Goal: Information Seeking & Learning: Learn about a topic

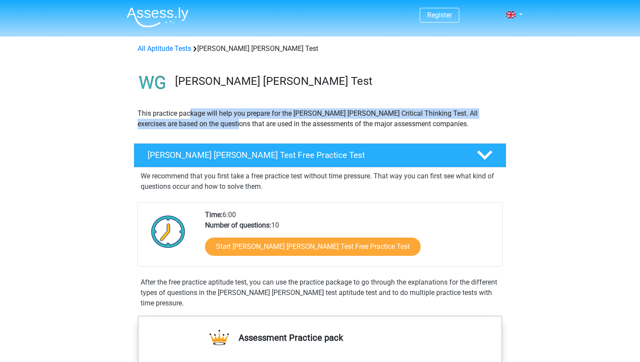
drag, startPoint x: 189, startPoint y: 116, endPoint x: 196, endPoint y: 129, distance: 15.0
click at [197, 129] on p "This practice package will help you prepare for the [PERSON_NAME] [PERSON_NAME]…" at bounding box center [319, 118] width 365 height 21
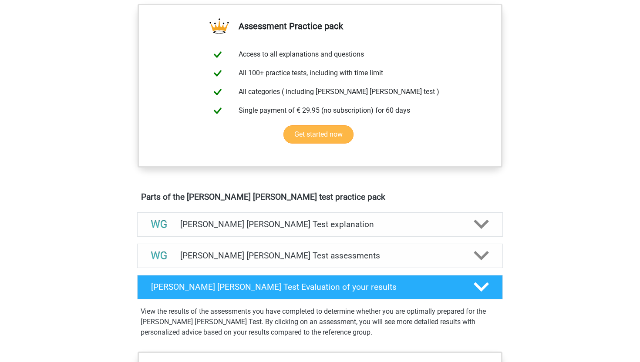
scroll to position [423, 0]
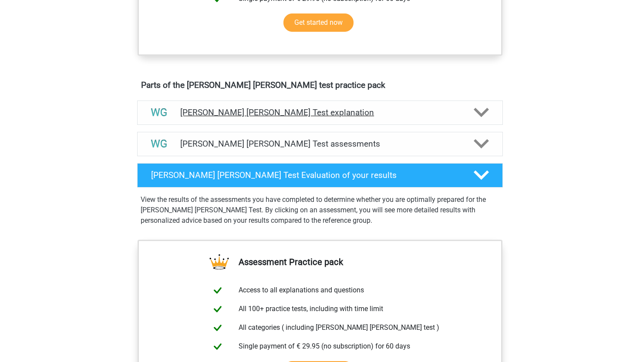
click at [189, 113] on h4 "[PERSON_NAME] [PERSON_NAME] Test explanation" at bounding box center [319, 112] width 279 height 10
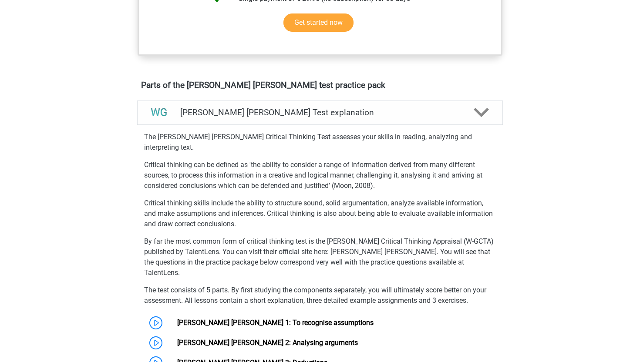
click at [189, 113] on h4 "[PERSON_NAME] [PERSON_NAME] Test explanation" at bounding box center [319, 112] width 279 height 10
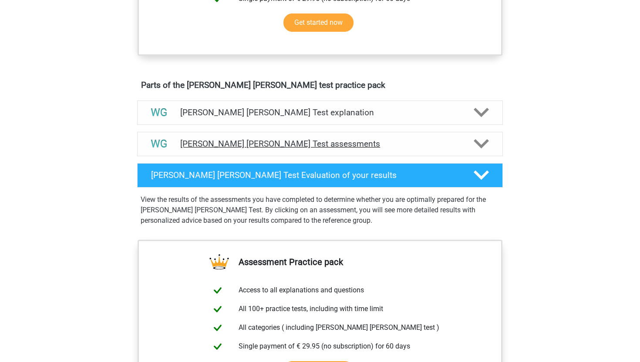
click at [195, 137] on div "[PERSON_NAME] [PERSON_NAME] Test assessments" at bounding box center [319, 144] width 365 height 24
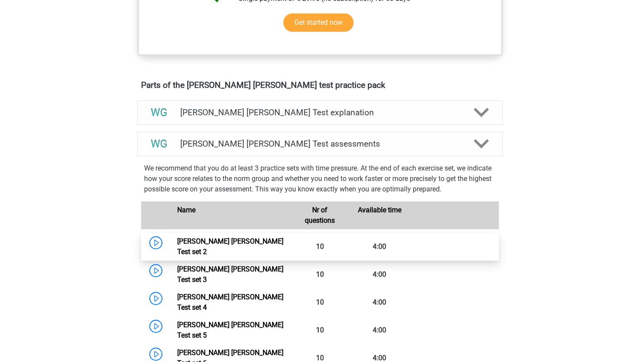
click at [201, 242] on link "[PERSON_NAME] [PERSON_NAME] Test set 2" at bounding box center [230, 246] width 106 height 19
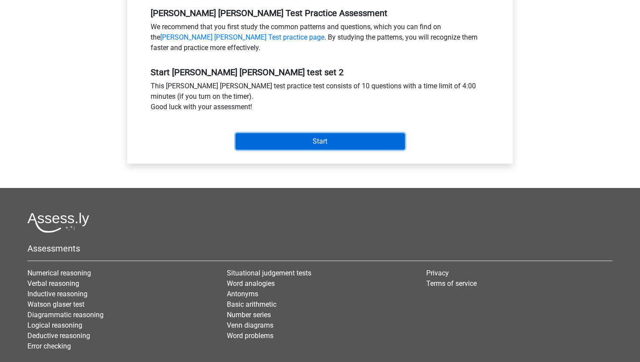
click at [275, 145] on input "Start" at bounding box center [319, 141] width 169 height 17
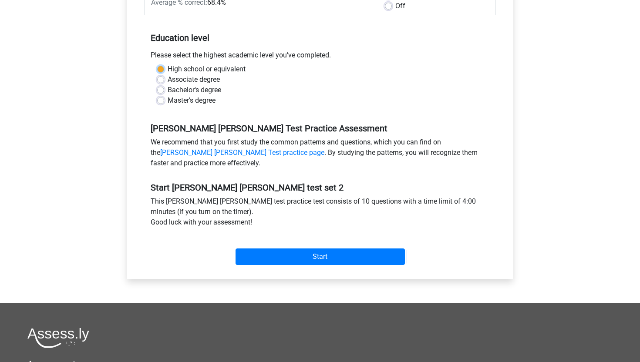
scroll to position [34, 0]
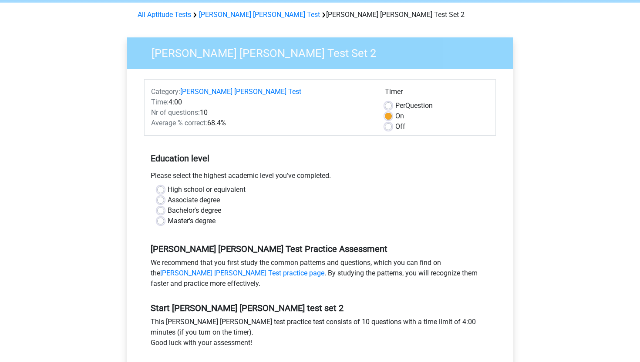
click at [184, 188] on label "High school or equivalent" at bounding box center [207, 189] width 78 height 10
click at [164, 188] on input "High school or equivalent" at bounding box center [160, 188] width 7 height 9
radio input "true"
click at [183, 212] on label "Bachelor's degree" at bounding box center [195, 210] width 54 height 10
click at [164, 212] on input "Bachelor's degree" at bounding box center [160, 209] width 7 height 9
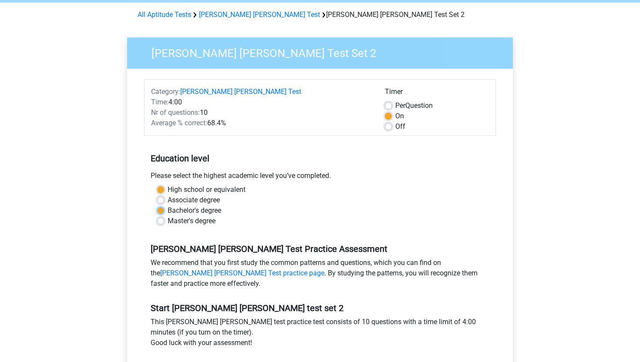
radio input "true"
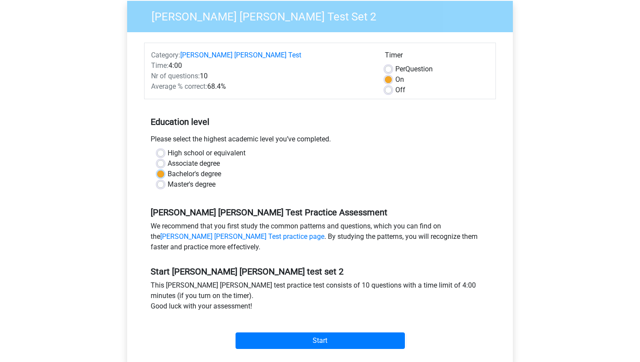
scroll to position [135, 0]
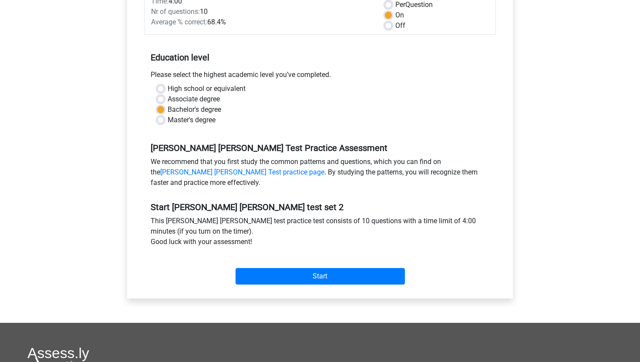
click at [271, 266] on div "Start" at bounding box center [320, 269] width 352 height 30
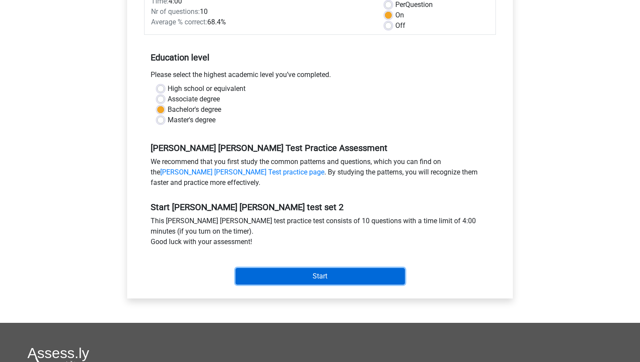
click at [271, 272] on input "Start" at bounding box center [319, 276] width 169 height 17
